Goal: Task Accomplishment & Management: Manage account settings

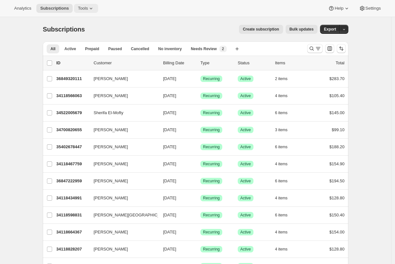
click at [81, 9] on span "Tools" at bounding box center [83, 8] width 10 height 5
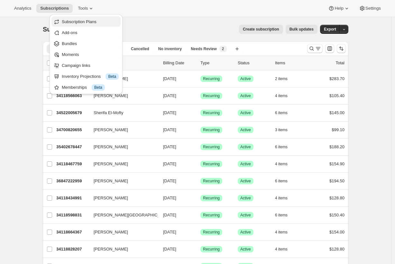
click at [80, 20] on span "Subscription Plans" at bounding box center [79, 21] width 35 height 5
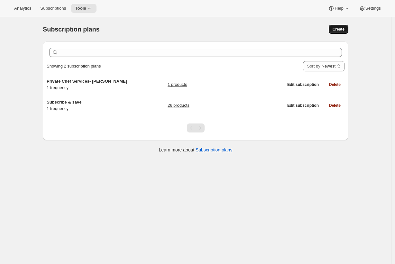
click at [349, 29] on button "Create" at bounding box center [339, 29] width 20 height 9
select select "WEEK"
select select "MONTH"
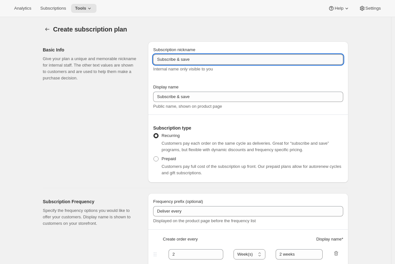
click at [169, 64] on input "Subscribe & save" at bounding box center [248, 59] width 190 height 10
type input "1 Month Subscription"
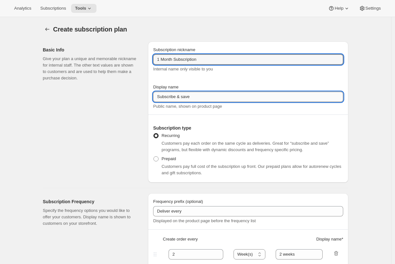
click at [234, 97] on input "Subscribe & save" at bounding box center [248, 97] width 190 height 10
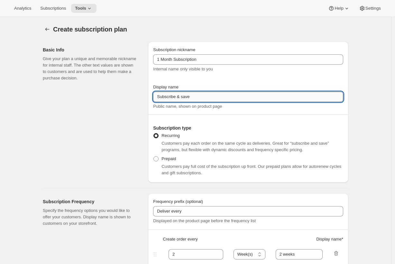
click at [234, 97] on input "Subscribe & save" at bounding box center [248, 97] width 190 height 10
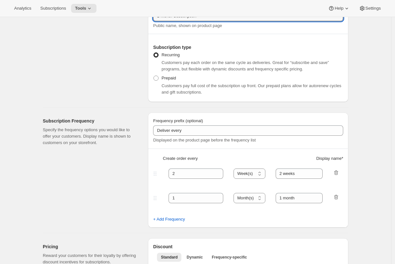
scroll to position [106, 0]
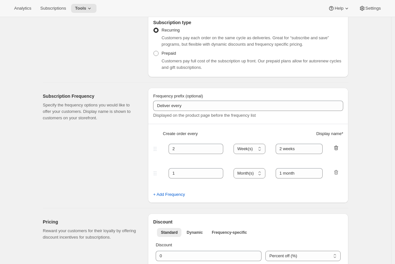
type input "1 Month Subscription"
click at [339, 149] on icon "button" at bounding box center [336, 148] width 6 height 6
type input "1"
select select "MONTH"
type input "1 month"
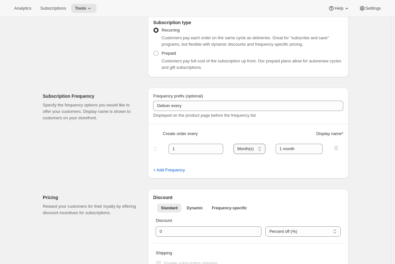
click at [250, 151] on select "Day(s) Week(s) Month(s) Year(s)" at bounding box center [250, 149] width 32 height 10
select select "WEEK"
click at [236, 144] on select "Day(s) Week(s) Month(s) Year(s)" at bounding box center [250, 149] width 32 height 10
type input "Subscribe & save"
click at [305, 149] on input "1 month" at bounding box center [299, 149] width 47 height 10
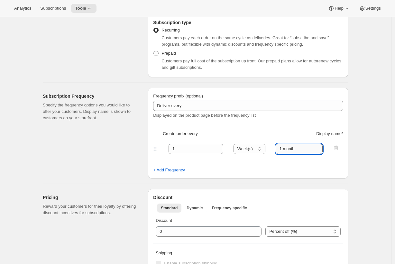
click at [305, 149] on input "1 month" at bounding box center [299, 149] width 47 height 10
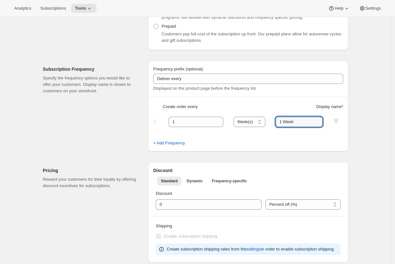
scroll to position [147, 0]
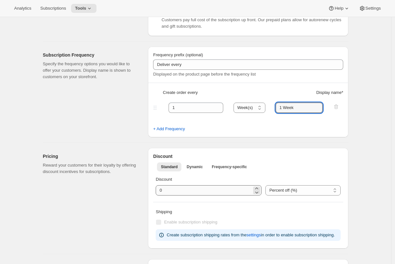
type input "1 Week"
click at [193, 188] on input "integer" at bounding box center [204, 191] width 96 height 10
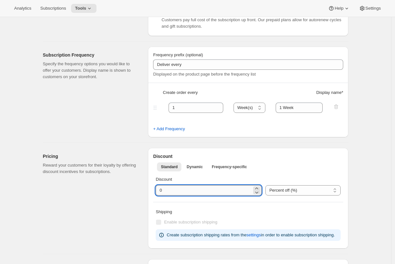
click at [193, 188] on input "integer" at bounding box center [204, 191] width 96 height 10
type input "1"
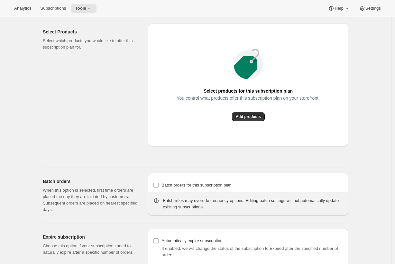
scroll to position [482, 0]
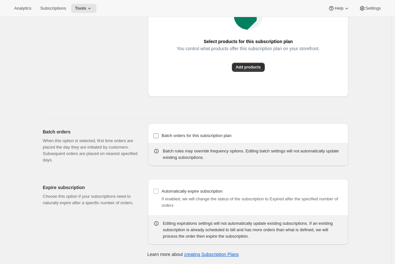
type input "20"
click at [159, 138] on input "Batch orders for this subscription plan" at bounding box center [156, 135] width 5 height 5
checkbox input "true"
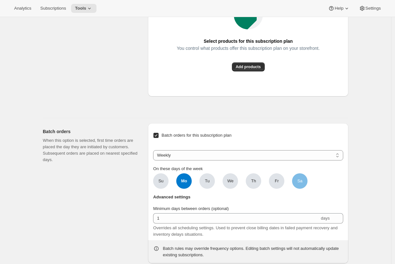
click at [306, 189] on span "Sa" at bounding box center [299, 181] width 15 height 15
click at [0, 0] on input "Sa" at bounding box center [0, 0] width 0 height 0
click at [190, 189] on span "Mo" at bounding box center [183, 181] width 15 height 15
click input "Mo" at bounding box center [0, 0] width 0 height 0
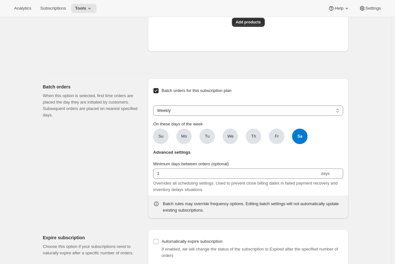
scroll to position [529, 0]
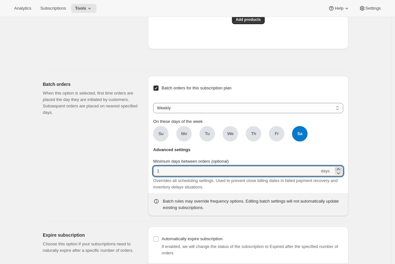
click at [340, 170] on icon at bounding box center [338, 169] width 3 height 2
type input "5"
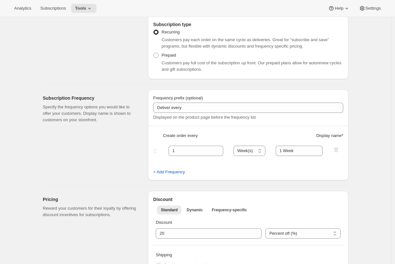
scroll to position [109, 0]
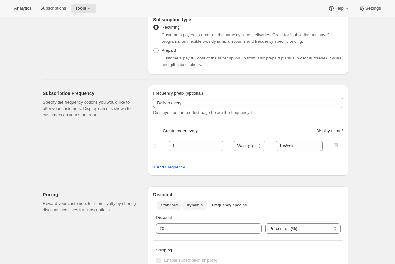
click at [207, 201] on button "Dynamic" at bounding box center [195, 205] width 24 height 9
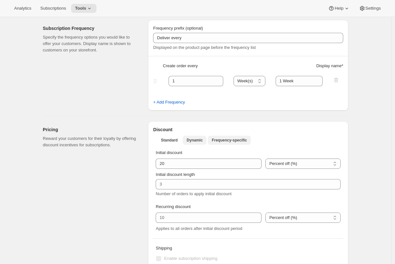
scroll to position [175, 0]
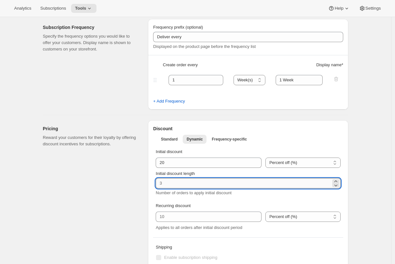
click at [206, 186] on input "Initial discount length" at bounding box center [244, 183] width 176 height 10
click at [222, 185] on input "Initial discount length" at bounding box center [244, 183] width 176 height 10
click at [339, 182] on icon at bounding box center [336, 181] width 6 height 6
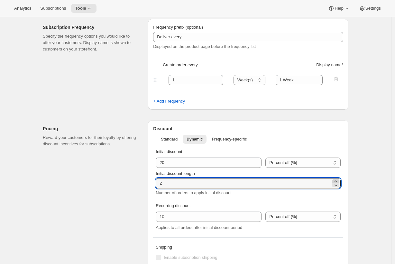
click at [339, 182] on icon at bounding box center [336, 181] width 6 height 6
type input "4"
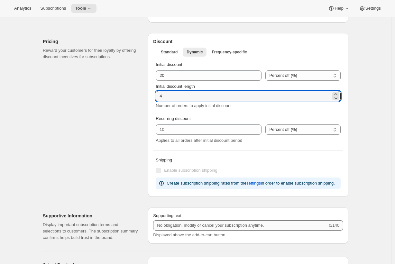
scroll to position [158, 0]
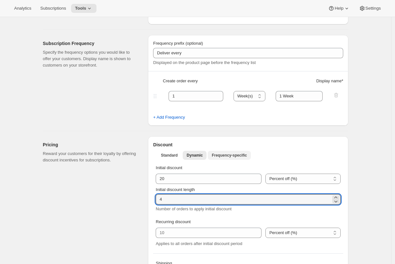
click at [241, 153] on span "Frequency-specific" at bounding box center [229, 155] width 35 height 5
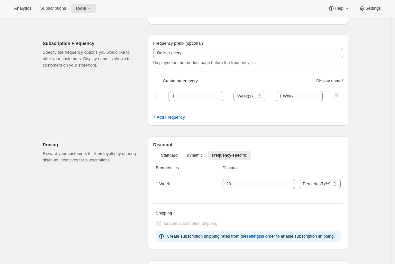
click at [164, 185] on div "1 Week" at bounding box center [185, 184] width 59 height 6
click at [195, 151] on li "Dynamic" at bounding box center [195, 155] width 24 height 9
click at [195, 154] on span "Dynamic" at bounding box center [195, 155] width 16 height 5
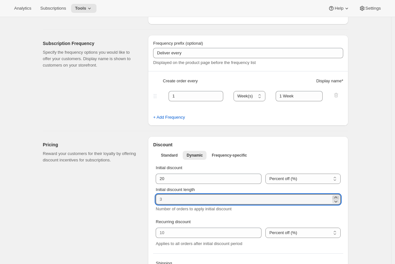
click at [337, 197] on icon at bounding box center [336, 198] width 6 height 6
click at [339, 195] on icon at bounding box center [336, 198] width 6 height 6
type input "4"
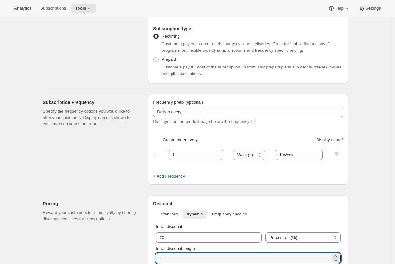
scroll to position [51, 0]
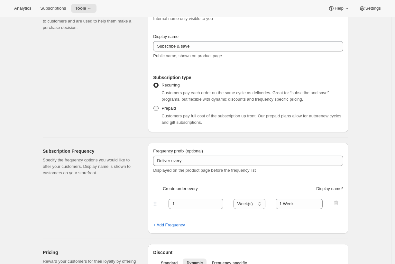
click at [159, 108] on span at bounding box center [156, 108] width 5 height 5
click at [154, 106] on input "Prepaid" at bounding box center [154, 106] width 0 height 0
radio input "true"
select select "MONTH"
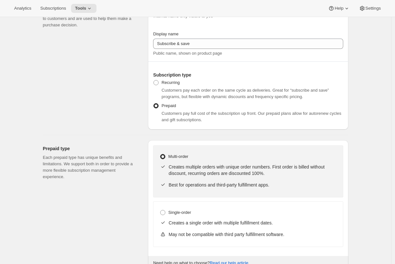
scroll to position [54, 0]
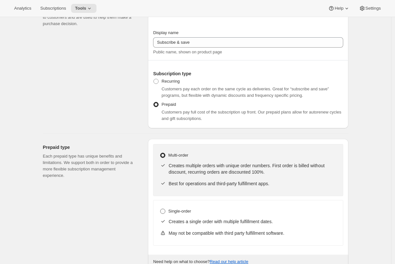
click at [166, 212] on span at bounding box center [162, 211] width 5 height 5
click at [161, 209] on input "Single-order" at bounding box center [160, 209] width 0 height 0
radio input "true"
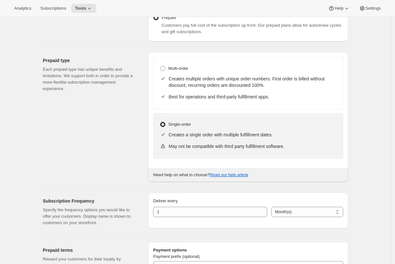
scroll to position [143, 0]
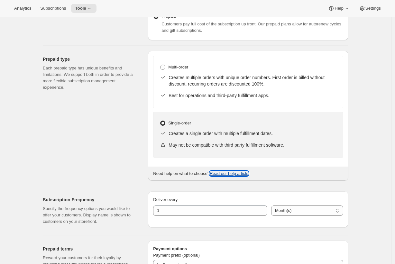
click at [245, 174] on link "Read our help article" at bounding box center [229, 173] width 39 height 5
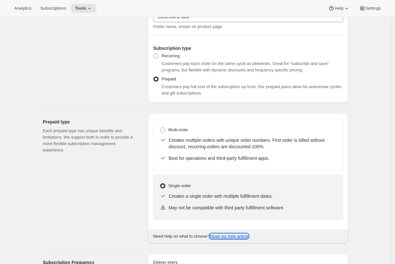
scroll to position [78, 0]
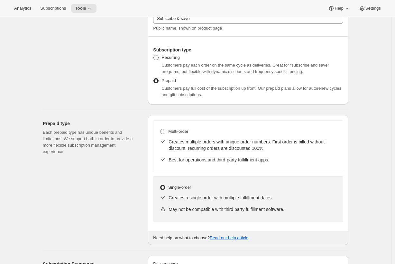
click at [171, 56] on span "Recurring" at bounding box center [171, 57] width 18 height 5
click at [154, 55] on input "Recurring" at bounding box center [154, 55] width 0 height 0
radio input "true"
select select "WEEK"
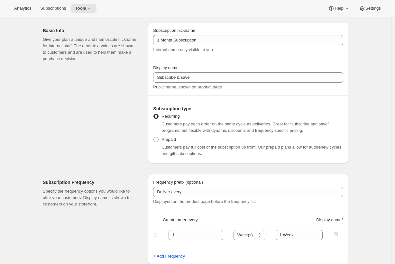
scroll to position [0, 0]
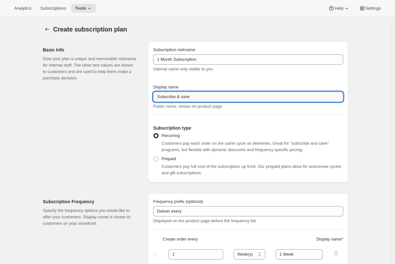
click at [200, 99] on input "Subscribe & save" at bounding box center [248, 97] width 190 height 10
drag, startPoint x: 208, startPoint y: 97, endPoint x: 205, endPoint y: 98, distance: 3.4
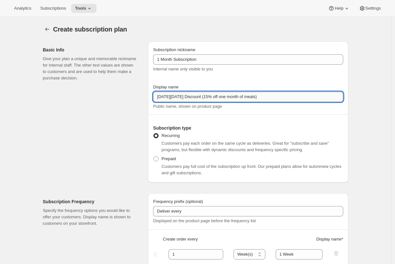
click at [205, 98] on input "Black Friday Discount (15% off one month of meals)" at bounding box center [248, 97] width 190 height 10
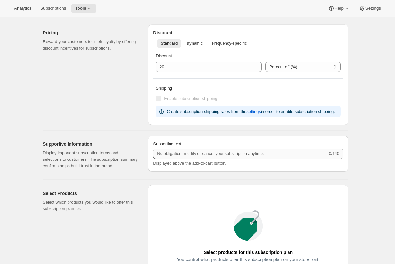
scroll to position [277, 0]
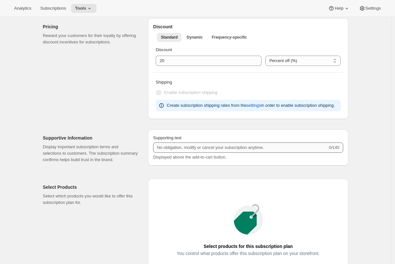
type input "Black Friday Discount (20% off one month of meals)"
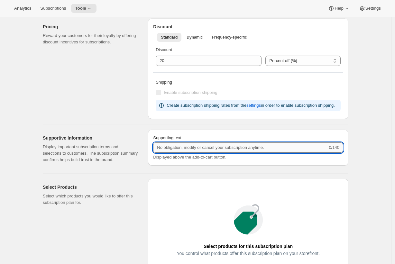
click at [305, 153] on input "Supporting text" at bounding box center [240, 148] width 175 height 10
drag, startPoint x: 157, startPoint y: 154, endPoint x: 185, endPoint y: 155, distance: 27.4
click at [185, 153] on input "No obligation, modify, pause, or cancel your subscription anytime." at bounding box center [239, 148] width 172 height 10
click at [241, 153] on input "1 month commitment, modify, pause, or cancel your subscription anytime." at bounding box center [239, 148] width 172 height 10
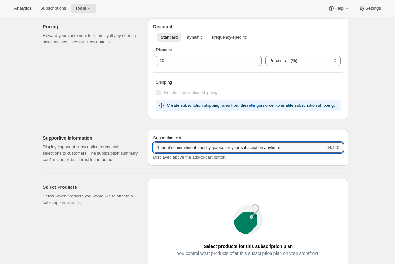
click at [219, 153] on input "1 month commitment, modify, pause, or your subscription anytime." at bounding box center [239, 148] width 172 height 10
drag, startPoint x: 241, startPoint y: 154, endPoint x: 234, endPoint y: 155, distance: 6.8
click at [234, 153] on input "1 month commitment, modify or pause, or your subscription anytime." at bounding box center [239, 148] width 172 height 10
click at [282, 153] on input "1 month commitment, modify or pause your subscription anytime." at bounding box center [239, 148] width 172 height 10
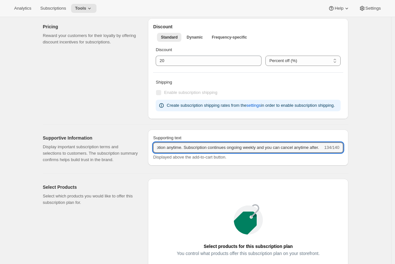
scroll to position [0, 0]
drag, startPoint x: 276, startPoint y: 155, endPoint x: 63, endPoint y: 159, distance: 212.9
click at [63, 159] on div "Supportive Information Display important subscription terms and selections to c…" at bounding box center [193, 147] width 311 height 44
drag, startPoint x: 280, startPoint y: 155, endPoint x: 333, endPoint y: 155, distance: 53.1
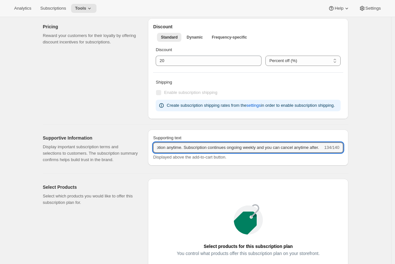
click at [333, 153] on div "1 month commitment, modify or pause your subscription anytime. Subscription con…" at bounding box center [248, 148] width 190 height 10
type input "1 month commitment, modify or pause your subscription anytime. Subscription con…"
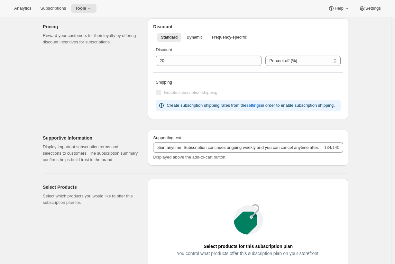
click at [354, 167] on div "Create subscription plan. This page is ready Create subscription plan Basic Inf…" at bounding box center [195, 152] width 321 height 824
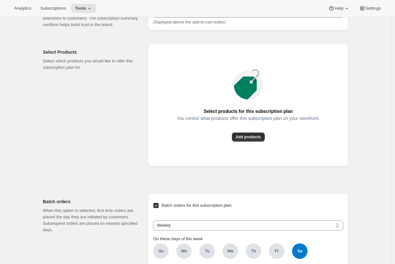
scroll to position [414, 0]
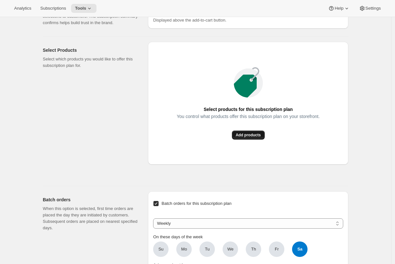
click at [247, 138] on span "Add products" at bounding box center [248, 135] width 25 height 5
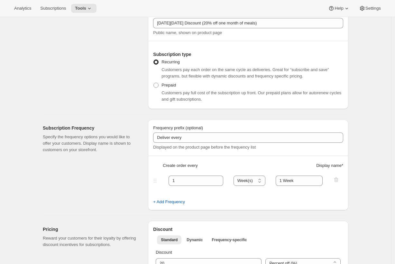
scroll to position [0, 0]
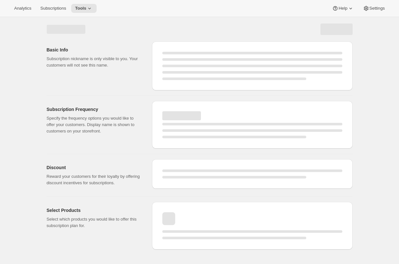
select select "WEEK"
select select "MONTH"
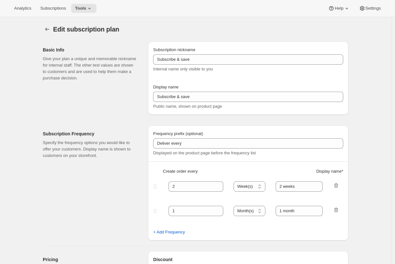
type input "1 Month Subscription"
type input "Black Friday Discount (20% off one month of meals)"
type input "1"
type input "1 Week"
type input "20"
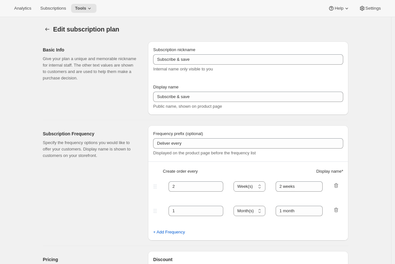
type input "1 month commitment, modify or pause your subscription anytime. Subscription con…"
checkbox input "true"
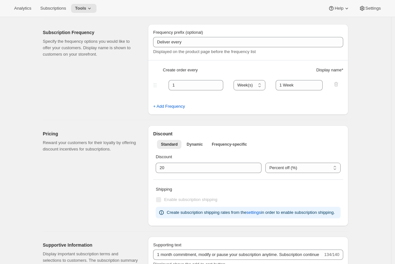
scroll to position [138, 0]
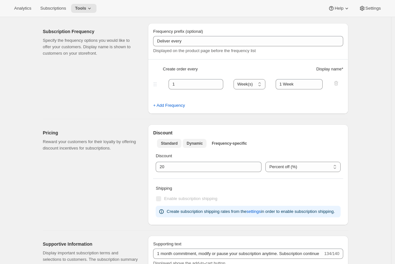
click at [199, 147] on button "Dynamic" at bounding box center [195, 143] width 24 height 9
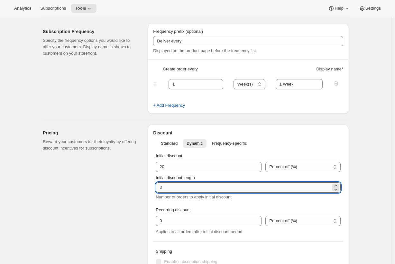
click at [225, 186] on input "Initial discount length" at bounding box center [244, 188] width 176 height 10
type input "4"
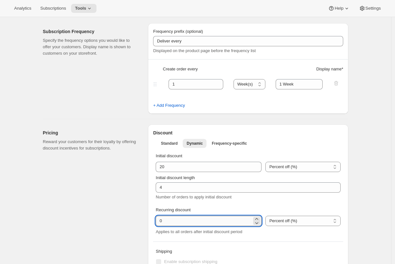
click at [220, 218] on input "integer" at bounding box center [204, 221] width 96 height 10
type input "10"
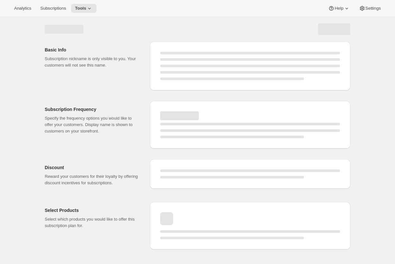
scroll to position [0, 0]
select select "WEEK"
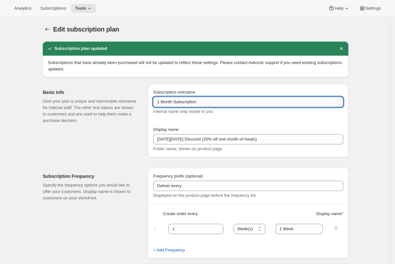
click at [158, 102] on input "1 Month Subscription" at bounding box center [248, 102] width 190 height 10
click at [186, 100] on input "1 Month Subscription" at bounding box center [248, 102] width 190 height 10
type input "Black Friday 1 Month Subscription Offer"
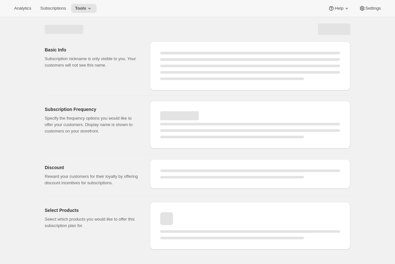
select select "WEEK"
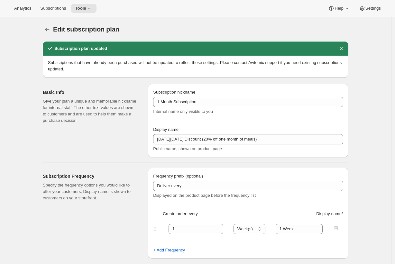
type input "Black Friday 1 Month Subscription Offer"
click at [66, 8] on span "Subscriptions" at bounding box center [53, 8] width 26 height 5
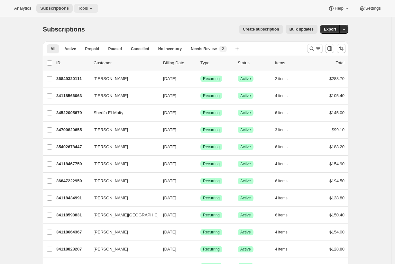
click at [87, 10] on span "Tools" at bounding box center [83, 8] width 10 height 5
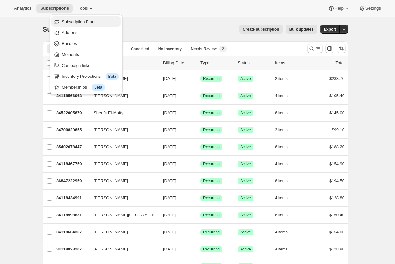
click at [86, 20] on span "Subscription Plans" at bounding box center [79, 21] width 35 height 5
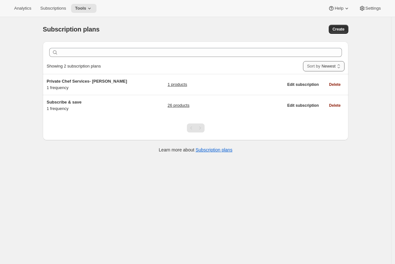
click at [324, 68] on select "Newest Oldest Recently updated Least recently updated" at bounding box center [324, 66] width 42 height 10
click at [303, 61] on select "Newest Oldest Recently updated Least recently updated" at bounding box center [324, 66] width 42 height 10
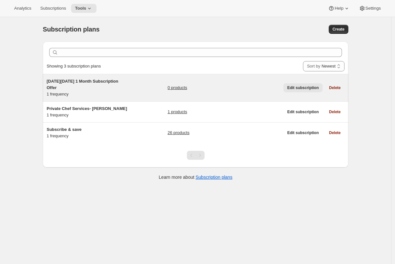
click at [307, 88] on span "Edit subscription" at bounding box center [304, 87] width 32 height 5
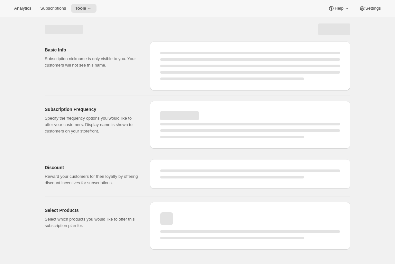
select select "WEEK"
select select "MONTH"
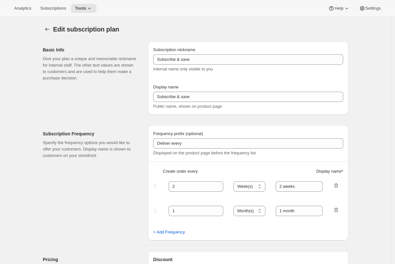
type input "Black Friday 1 Month Subscription Offer"
type input "Black Friday Discount (20% off one month of meals)"
type input "1"
type input "1 Week"
type input "1 month commitment, modify or pause your subscription anytime. Subscription con…"
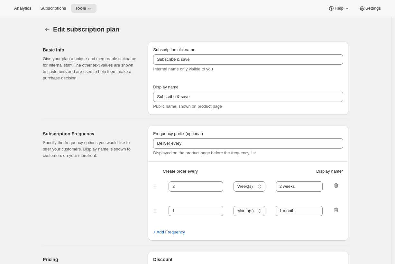
checkbox input "true"
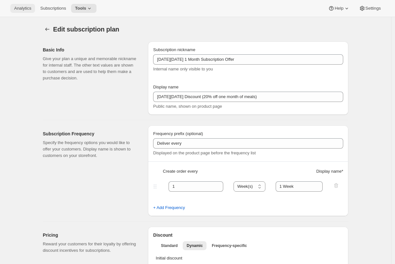
click at [28, 8] on span "Analytics" at bounding box center [22, 8] width 17 height 5
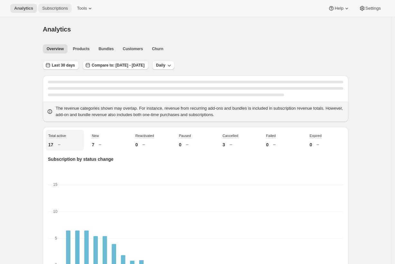
click at [48, 8] on span "Subscriptions" at bounding box center [55, 8] width 26 height 5
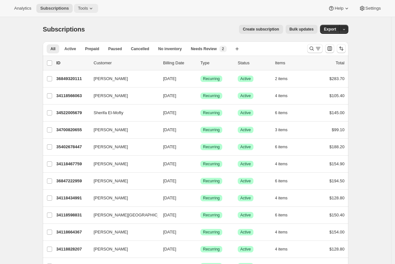
click at [79, 10] on button "Tools" at bounding box center [86, 8] width 24 height 9
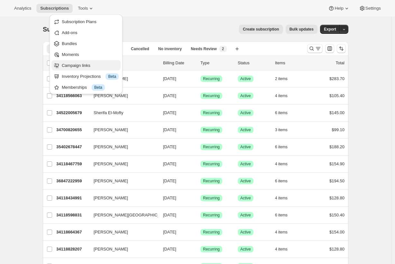
click at [81, 62] on span "Campaign links" at bounding box center [90, 65] width 57 height 6
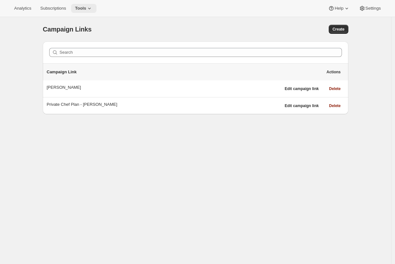
click at [90, 7] on icon at bounding box center [89, 8] width 6 height 6
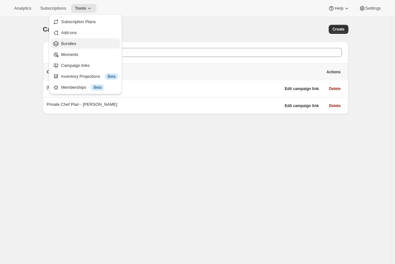
click at [86, 48] on button "Bundles" at bounding box center [85, 43] width 69 height 10
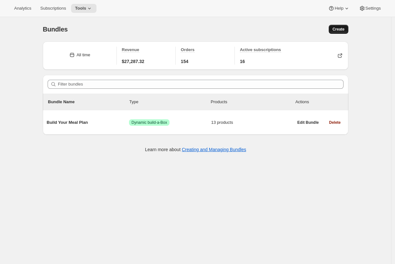
click at [340, 29] on span "Create" at bounding box center [339, 29] width 12 height 5
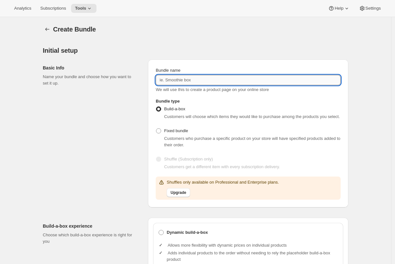
click at [209, 81] on input "Bundle name" at bounding box center [248, 80] width 185 height 10
type input "Black Friday Discount (20% off one month of meals)"
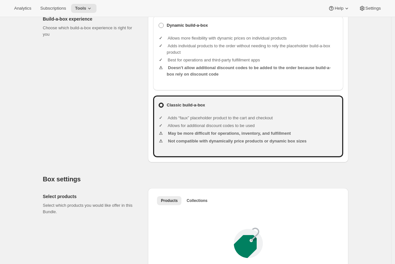
scroll to position [247, 0]
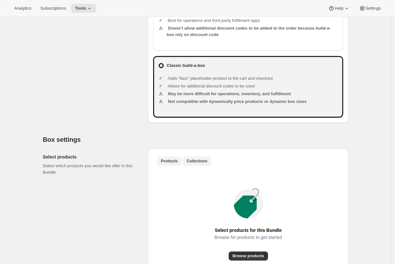
click at [190, 164] on span "Collections" at bounding box center [197, 161] width 21 height 5
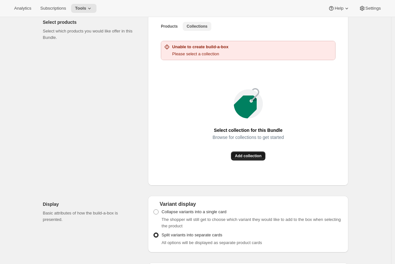
scroll to position [345, 0]
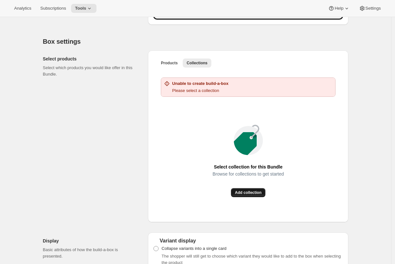
click at [252, 196] on button "Add collection" at bounding box center [248, 192] width 34 height 9
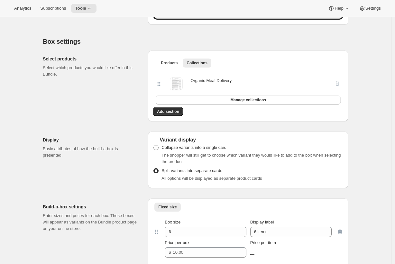
click at [161, 85] on icon at bounding box center [160, 84] width 1 height 1
click at [177, 150] on span "Collapse variants into a single card" at bounding box center [194, 147] width 65 height 5
click at [154, 146] on input "Collapse variants into a single card" at bounding box center [154, 145] width 0 height 0
radio input "true"
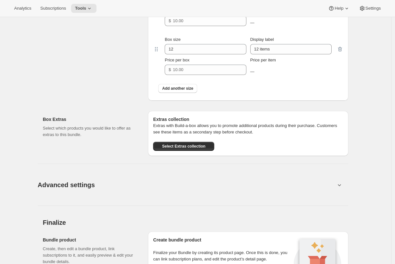
scroll to position [599, 0]
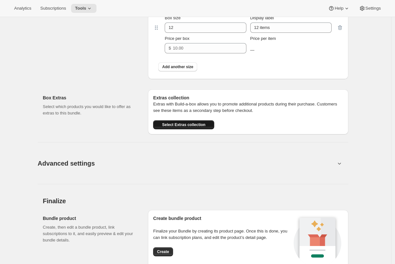
click at [201, 128] on span "Select Extras collection" at bounding box center [183, 124] width 43 height 5
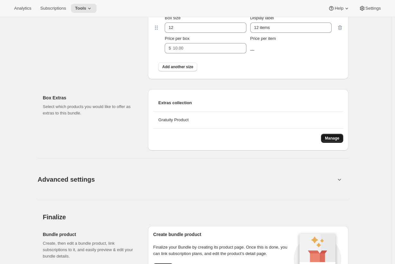
click at [341, 143] on button "Manage" at bounding box center [332, 138] width 22 height 9
click at [91, 184] on span "Advanced settings" at bounding box center [66, 180] width 57 height 10
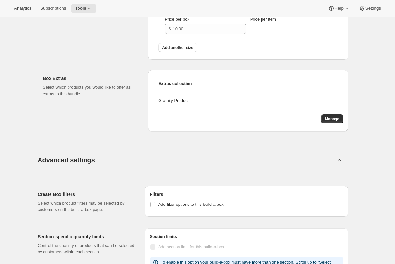
scroll to position [624, 0]
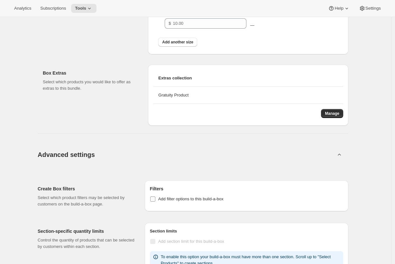
click at [167, 202] on span "Add filter options to this build-a-box" at bounding box center [190, 199] width 65 height 5
click at [156, 202] on input "Add filter options to this build-a-box" at bounding box center [152, 199] width 5 height 5
checkbox input "true"
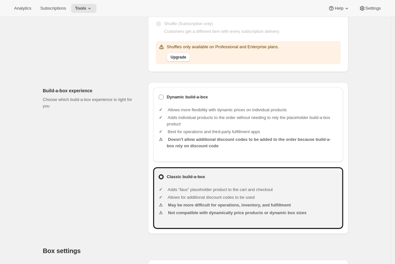
scroll to position [141, 0]
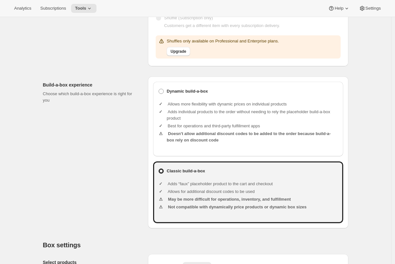
click at [212, 129] on li "Best for operations and third-party fulfillment apps" at bounding box center [253, 126] width 172 height 6
click at [183, 95] on b "Dynamic build-a-box" at bounding box center [187, 91] width 41 height 6
click at [159, 89] on input "Dynamic build-a-box" at bounding box center [159, 89] width 0 height 0
radio input "true"
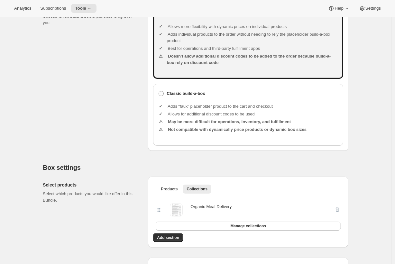
scroll to position [276, 0]
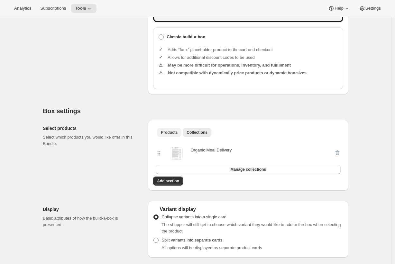
click at [176, 135] on span "Products" at bounding box center [169, 132] width 17 height 5
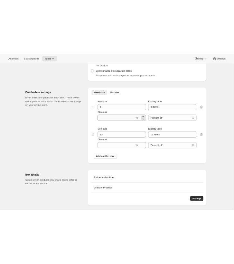
scroll to position [595, 0]
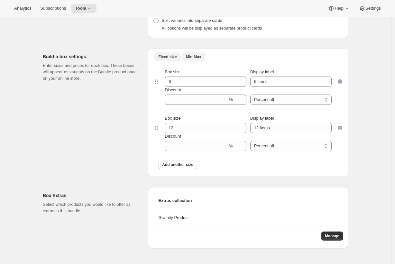
click at [196, 60] on span "Min-Max" at bounding box center [193, 56] width 15 height 5
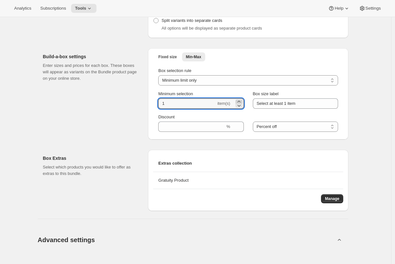
click at [241, 105] on icon at bounding box center [239, 102] width 6 height 6
type input "4"
click at [290, 109] on input "Select at least 1 item" at bounding box center [295, 104] width 85 height 10
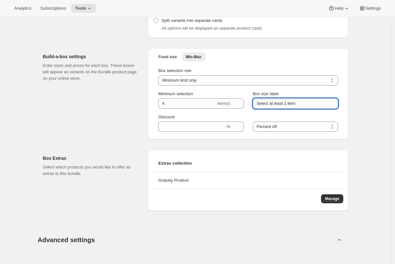
drag, startPoint x: 302, startPoint y: 111, endPoint x: 289, endPoint y: 110, distance: 13.9
click at [289, 109] on input "Select at least 1 item" at bounding box center [295, 104] width 85 height 10
type input "Select at least 4 entrees"
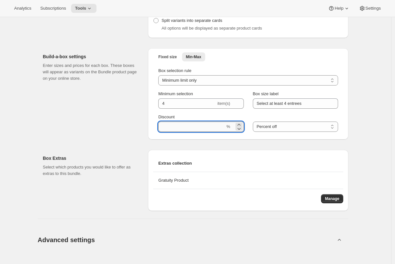
click at [180, 132] on input "Discount" at bounding box center [191, 127] width 67 height 10
type input "20"
click at [381, 119] on div "Create Bundle. This page is ready Create Bundle Initial setup Basic Info Name y…" at bounding box center [196, 25] width 392 height 1206
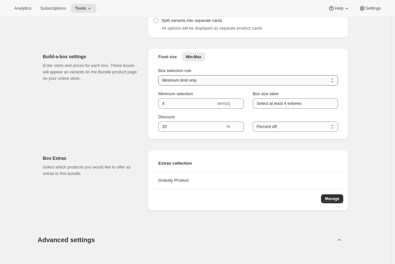
click at [280, 86] on select "Minimum limit only Maximum limit only Minimum and Maximum limits" at bounding box center [248, 80] width 180 height 10
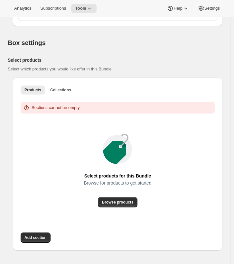
scroll to position [430, 0]
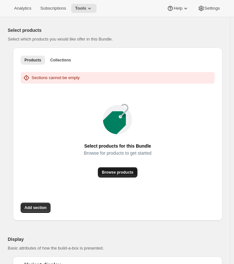
click at [116, 175] on span "Browse products" at bounding box center [118, 172] width 32 height 5
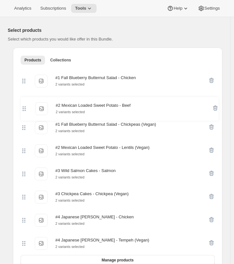
drag, startPoint x: 24, startPoint y: 134, endPoint x: 25, endPoint y: 104, distance: 29.6
click at [25, 104] on div "#1 Fall Blueberry Butternut Salad - Chicken #1 Fall Blueberry Butternut Salad -…" at bounding box center [118, 163] width 194 height 186
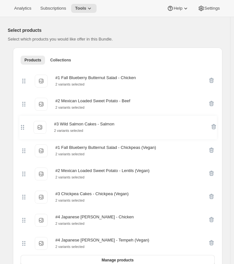
drag, startPoint x: 24, startPoint y: 181, endPoint x: 23, endPoint y: 127, distance: 54.1
click at [23, 127] on div "#1 Fall Blueberry Butternut Salad - Chicken #1 Fall Blueberry Butternut Salad -…" at bounding box center [118, 163] width 194 height 186
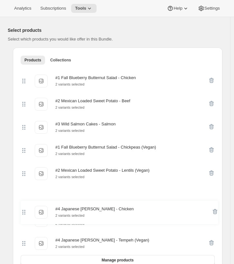
scroll to position [431, 0]
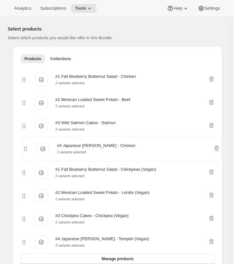
drag, startPoint x: 25, startPoint y: 230, endPoint x: 26, endPoint y: 149, distance: 80.2
click at [26, 149] on div "#1 Fall Blueberry Butternut Salad - Chicken #1 Fall Blueberry Butternut Salad -…" at bounding box center [118, 161] width 194 height 186
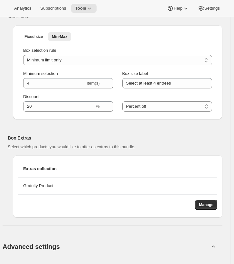
scroll to position [830, 0]
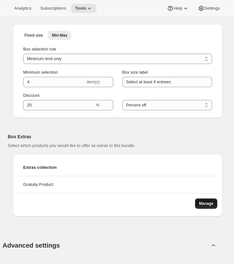
click at [211, 206] on span "Manage" at bounding box center [206, 203] width 14 height 5
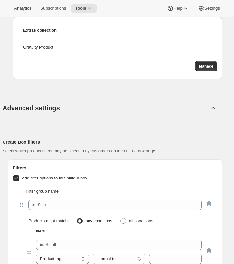
scroll to position [1038, 0]
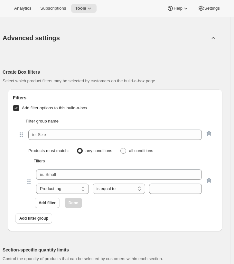
click at [19, 113] on label "Add filter options to this build-a-box" at bounding box center [50, 108] width 74 height 9
click at [19, 111] on input "Add filter options to this build-a-box" at bounding box center [16, 108] width 6 height 6
checkbox input "false"
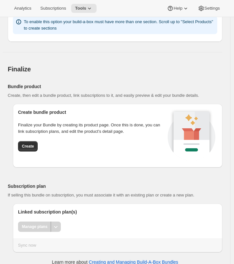
scroll to position [1221, 0]
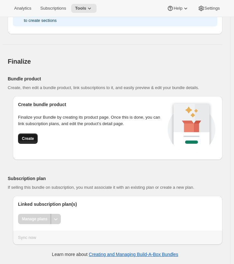
click at [29, 143] on button "Create" at bounding box center [28, 139] width 20 height 10
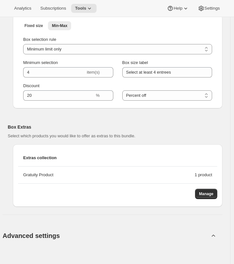
scroll to position [981, 0]
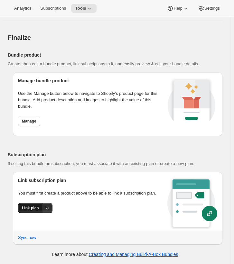
click at [27, 209] on span "Link plan" at bounding box center [30, 208] width 17 height 5
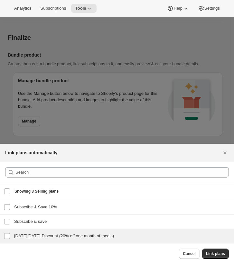
click at [43, 240] on div "Black Friday Discount (20% off one month of meals) Black Friday Discount (20% o…" at bounding box center [117, 236] width 234 height 14
checkbox input "true"
click at [221, 254] on span "Link plans" at bounding box center [215, 254] width 19 height 5
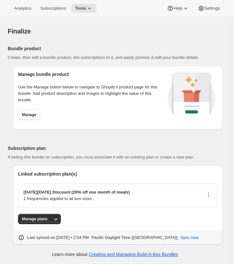
scroll to position [988, 0]
click at [207, 195] on div "Black Friday Discount (20% off one month of meals) 1 frequencies applied to all…" at bounding box center [118, 195] width 188 height 13
click at [209, 195] on icon "button" at bounding box center [208, 195] width 6 height 6
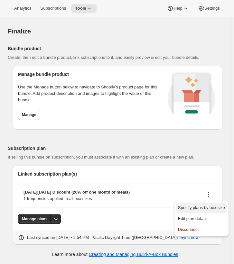
click at [203, 212] on button "Specify plans by box size" at bounding box center [201, 208] width 51 height 10
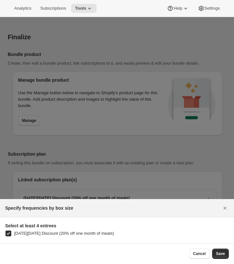
scroll to position [0, 0]
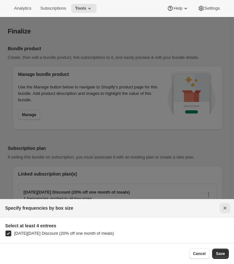
click at [227, 208] on icon "Close" at bounding box center [225, 208] width 6 height 6
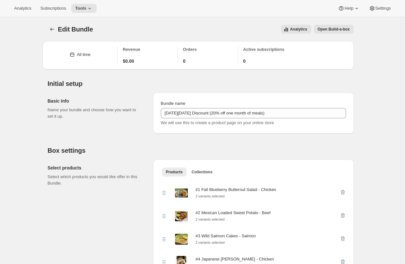
click at [67, 101] on h2 "Basic Info" at bounding box center [95, 101] width 95 height 6
click at [75, 83] on h2 "Initial setup" at bounding box center [201, 84] width 306 height 8
click at [209, 124] on span "We will use this to create a product page on your online store" at bounding box center [217, 122] width 113 height 5
click at [54, 30] on icon "Bundles" at bounding box center [52, 29] width 6 height 6
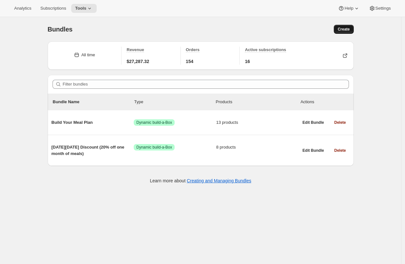
click at [349, 29] on span "Create" at bounding box center [344, 29] width 12 height 5
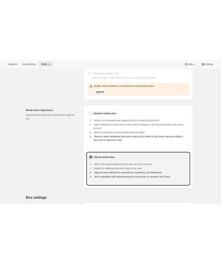
scroll to position [135, 0]
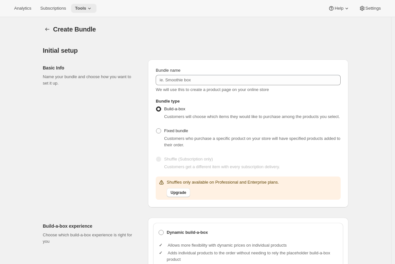
click at [85, 10] on span "Tools" at bounding box center [80, 8] width 11 height 5
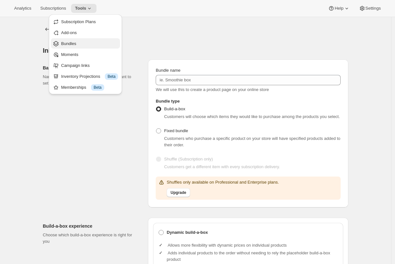
click at [86, 43] on span "Bundles" at bounding box center [89, 44] width 57 height 6
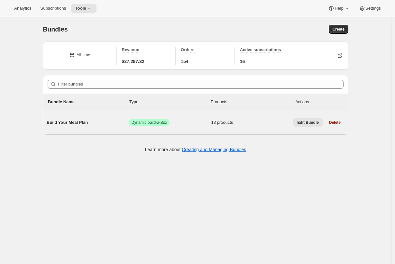
click at [306, 125] on span "Edit Bundle" at bounding box center [309, 122] width 22 height 5
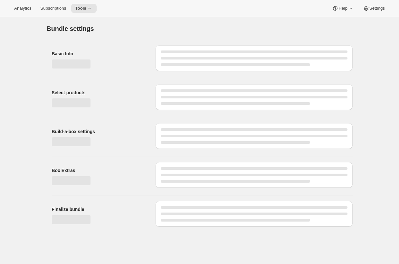
type input "Build Your Meal Plan"
radio input "true"
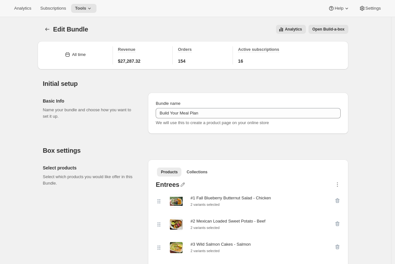
click at [335, 25] on button "Open Build-a-box" at bounding box center [329, 29] width 40 height 9
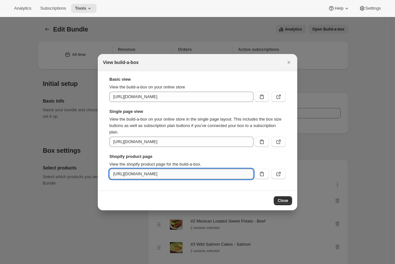
drag, startPoint x: 245, startPoint y: 174, endPoint x: 202, endPoint y: 175, distance: 43.2
click at [202, 175] on input "https://drnmk9-0x.myshopify.com/products/build-your-meal-plan" at bounding box center [181, 174] width 144 height 10
click at [256, 19] on div at bounding box center [197, 132] width 395 height 264
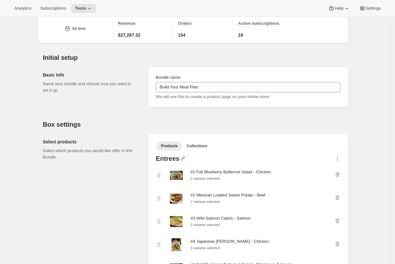
scroll to position [26, 0]
click at [82, 6] on span "Tools" at bounding box center [80, 8] width 11 height 5
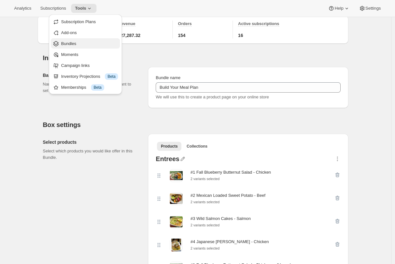
click at [88, 45] on span "Bundles" at bounding box center [89, 44] width 57 height 6
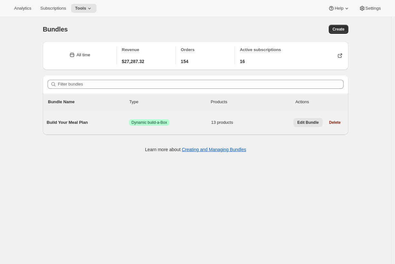
click at [302, 126] on button "Edit Bundle" at bounding box center [308, 122] width 29 height 9
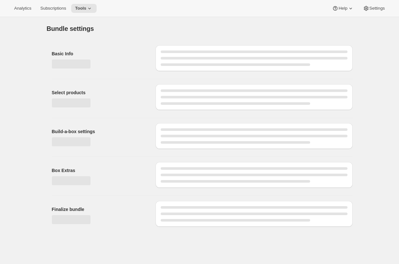
type input "Build Your Meal Plan"
radio input "true"
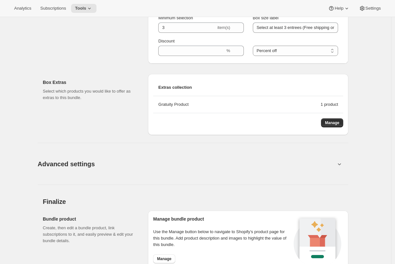
scroll to position [679, 0]
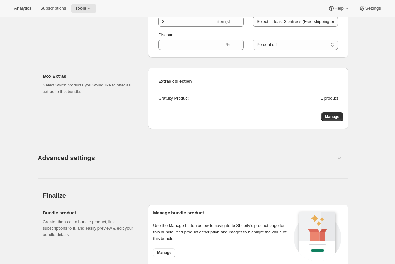
click at [326, 157] on button "Advanced settings" at bounding box center [187, 158] width 306 height 25
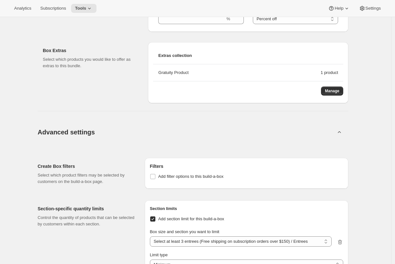
scroll to position [706, 0]
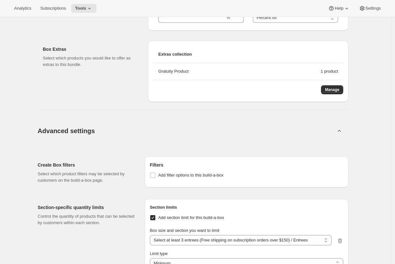
click at [211, 237] on div "Box size and section you want to limit Select at least 3 entrees (Free shipping…" at bounding box center [241, 237] width 182 height 18
click at [205, 243] on select "Select at least 3 entrees (Free shipping on subscription orders over $150) / En…" at bounding box center [241, 240] width 182 height 10
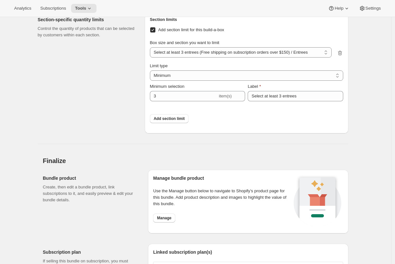
scroll to position [906, 0]
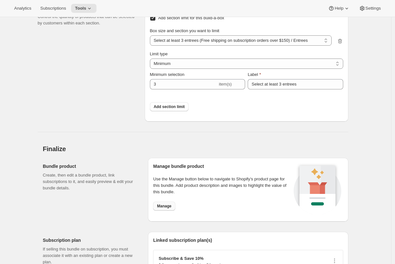
click at [172, 209] on span "Manage" at bounding box center [164, 206] width 14 height 5
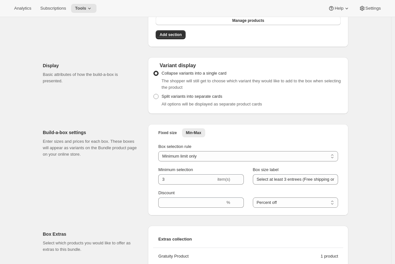
scroll to position [495, 0]
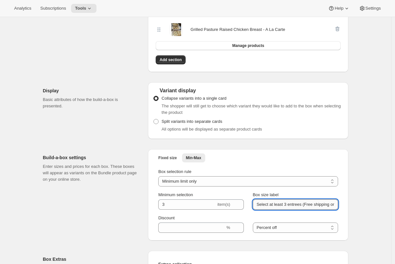
click at [299, 204] on input "Select at least 3 entrees (Free shipping on subscription orders over $150)" at bounding box center [295, 205] width 85 height 10
drag, startPoint x: 307, startPoint y: 206, endPoint x: 380, endPoint y: 206, distance: 72.8
click at [380, 206] on div "Edit Bundle. This page is ready Edit Bundle Analytics Open Build-a-box More act…" at bounding box center [196, 121] width 392 height 1199
drag, startPoint x: 308, startPoint y: 207, endPoint x: 359, endPoint y: 207, distance: 50.9
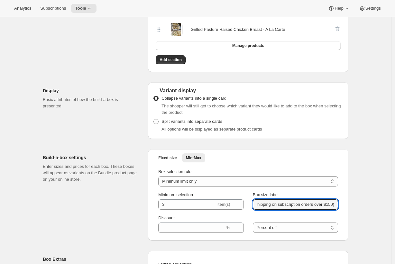
click at [359, 207] on div "Edit Bundle. This page is ready Edit Bundle Analytics Open Build-a-box More act…" at bounding box center [196, 121] width 392 height 1199
type input "Select at least 3 entrees"
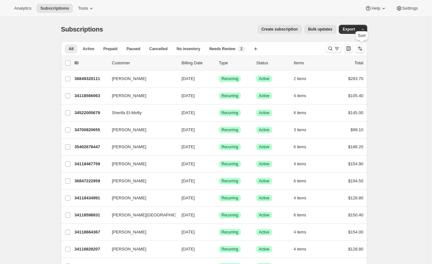
click at [360, 48] on icon "Sort the results" at bounding box center [360, 48] width 6 height 6
click at [337, 100] on label "Created date" at bounding box center [338, 96] width 33 height 9
click at [323, 94] on input "Created date" at bounding box center [323, 94] width 0 height 0
radio input "true"
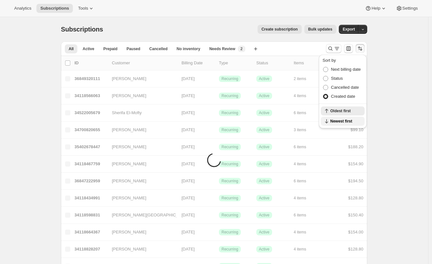
click at [338, 123] on span "Newest first" at bounding box center [345, 121] width 30 height 5
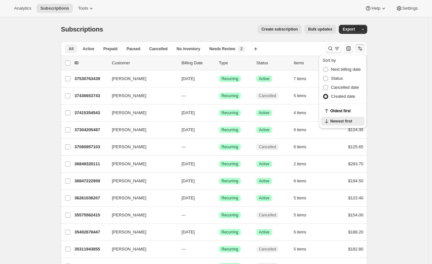
click at [77, 49] on button "All" at bounding box center [71, 48] width 13 height 9
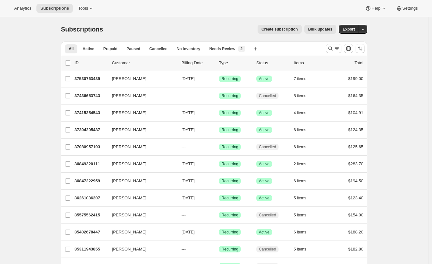
click at [100, 49] on ul "All Active Prepaid Paused Cancelled No inventory Needs Review New 2 More views" at bounding box center [156, 48] width 187 height 9
click at [92, 49] on span "Active" at bounding box center [88, 48] width 12 height 5
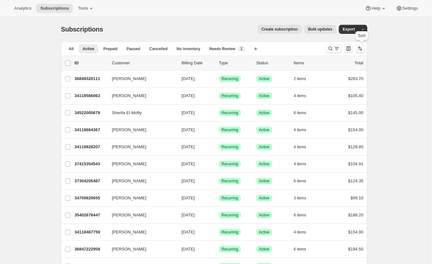
click at [360, 45] on button "Sort the results" at bounding box center [359, 48] width 9 height 9
click at [340, 99] on span "Created date" at bounding box center [343, 96] width 24 height 5
click at [323, 94] on input "Created date" at bounding box center [323, 94] width 0 height 0
radio input "true"
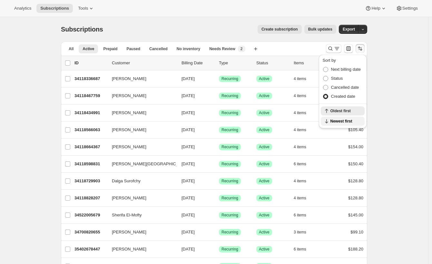
click at [338, 121] on span "Newest first" at bounding box center [345, 121] width 30 height 5
click at [395, 100] on div "Subscriptions. This page is ready Subscriptions Create subscription Bulk update…" at bounding box center [214, 206] width 428 height 379
